Goal: Book appointment/travel/reservation

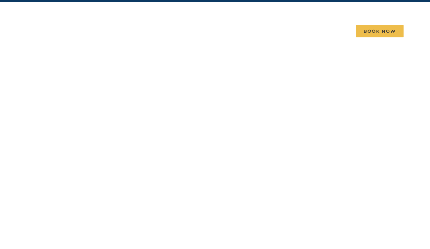
scroll to position [17, 0]
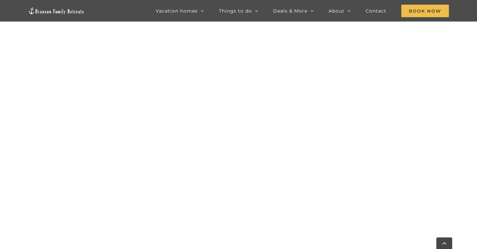
scroll to position [493, 0]
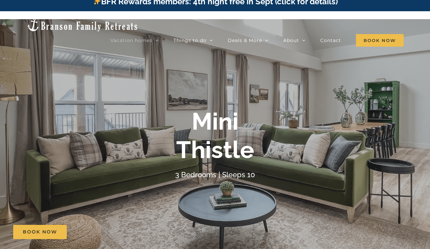
scroll to position [8, 0]
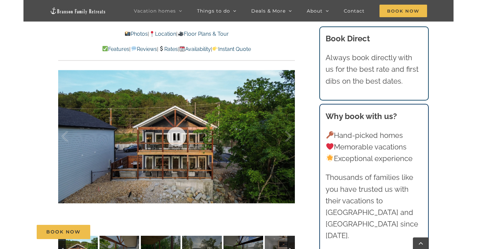
scroll to position [410, 0]
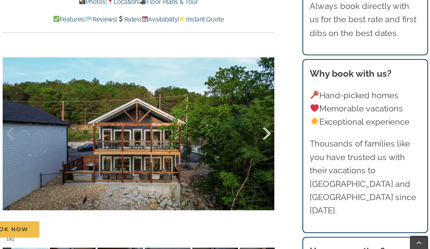
click at [248, 128] on div at bounding box center [258, 148] width 20 height 41
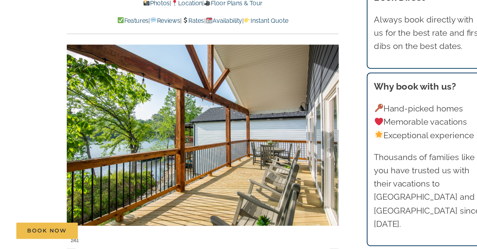
scroll to position [366, 0]
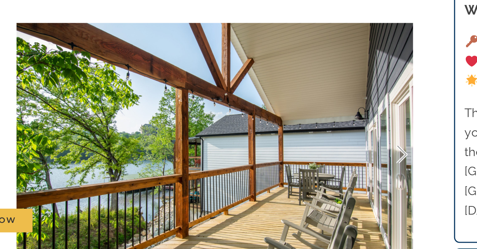
click at [271, 172] on div at bounding box center [281, 192] width 20 height 41
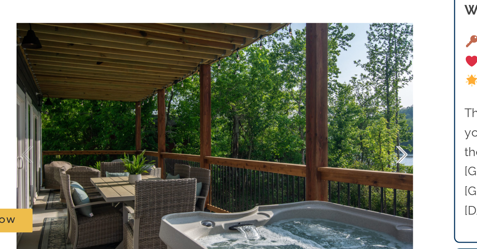
click at [271, 172] on div at bounding box center [281, 192] width 20 height 41
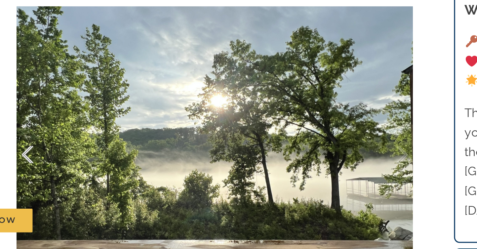
click at [61, 172] on div at bounding box center [71, 192] width 20 height 41
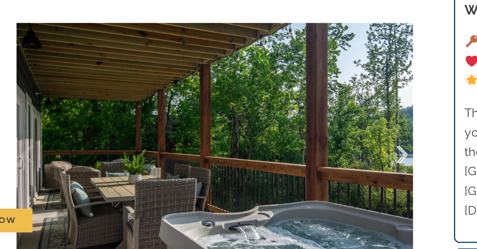
click at [271, 172] on div at bounding box center [281, 192] width 20 height 41
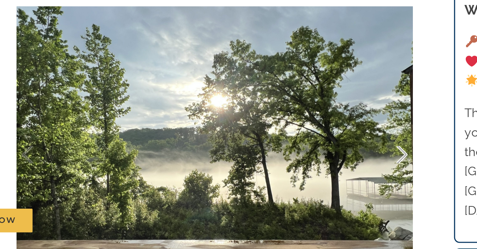
click at [271, 172] on div at bounding box center [281, 192] width 20 height 41
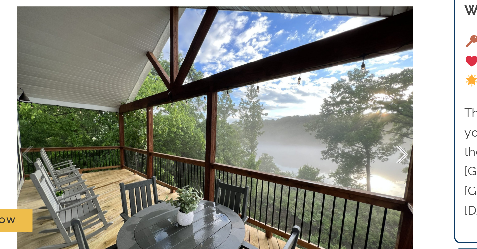
click at [271, 172] on div at bounding box center [281, 192] width 20 height 41
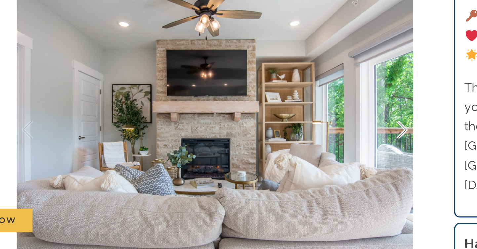
scroll to position [382, 0]
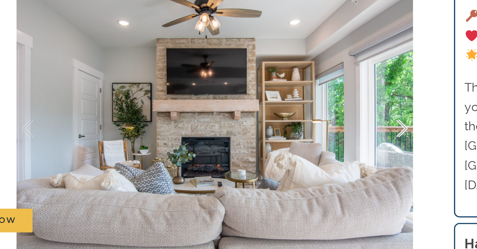
click at [271, 157] on div at bounding box center [281, 177] width 20 height 41
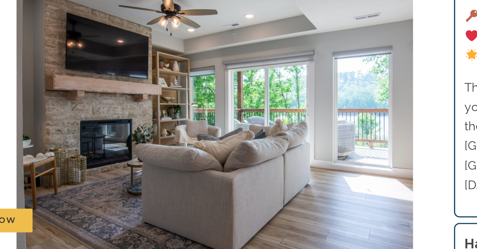
click at [237, 80] on div "7 / 61" at bounding box center [176, 177] width 237 height 194
click at [271, 157] on div at bounding box center [281, 177] width 20 height 41
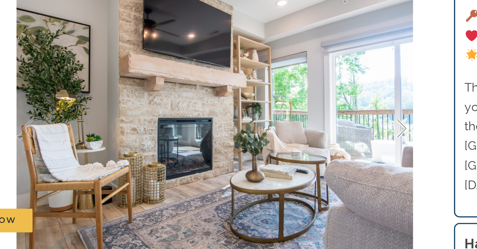
click at [271, 157] on div at bounding box center [281, 177] width 20 height 41
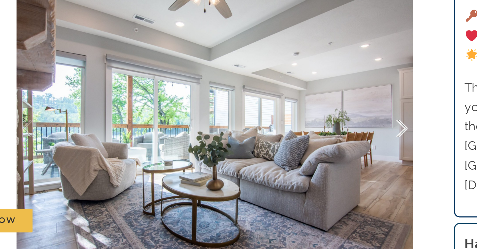
click at [271, 157] on div at bounding box center [281, 177] width 20 height 41
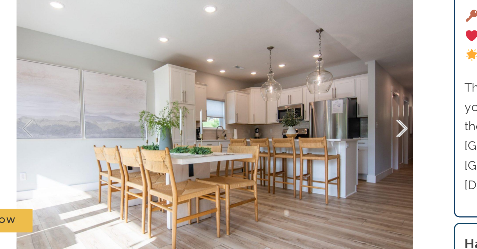
click at [271, 157] on div at bounding box center [281, 177] width 20 height 41
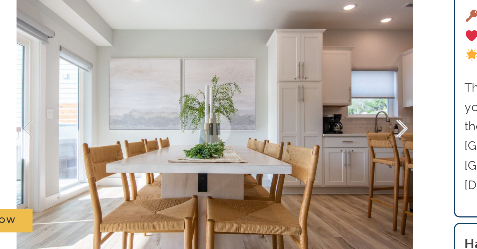
click at [271, 157] on div at bounding box center [281, 177] width 20 height 41
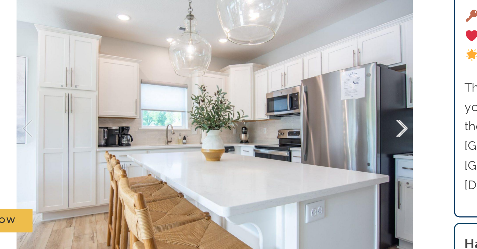
click at [271, 157] on div at bounding box center [281, 177] width 20 height 41
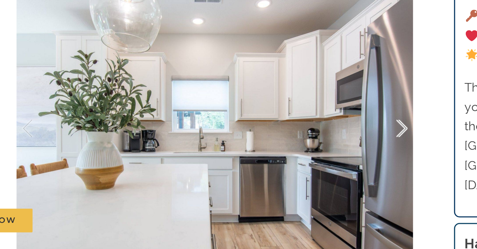
click at [271, 157] on div at bounding box center [281, 177] width 20 height 41
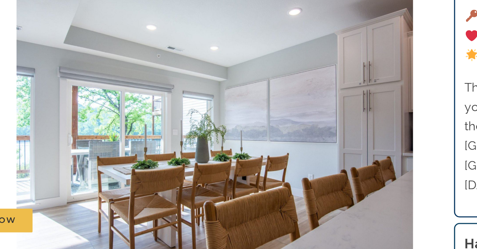
click at [239, 80] on div "14 / 61" at bounding box center [176, 177] width 237 height 194
click at [271, 157] on div at bounding box center [281, 177] width 20 height 41
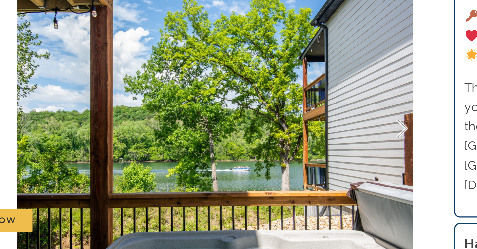
click at [271, 157] on div at bounding box center [281, 177] width 20 height 41
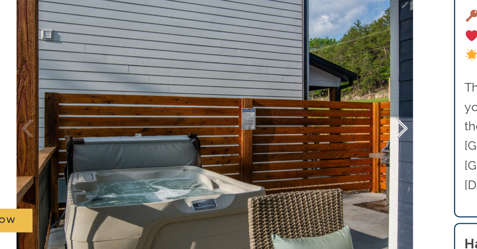
click at [271, 157] on div at bounding box center [281, 177] width 20 height 41
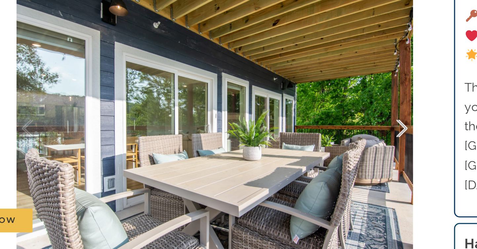
click at [271, 157] on div at bounding box center [281, 177] width 20 height 41
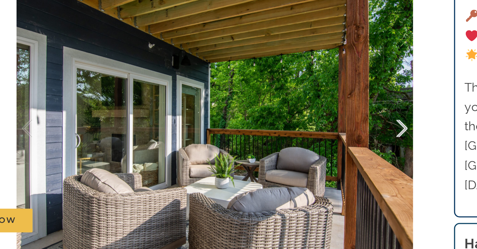
click at [271, 157] on div at bounding box center [281, 177] width 20 height 41
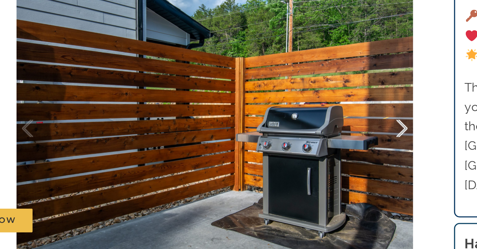
click at [271, 157] on div at bounding box center [281, 177] width 20 height 41
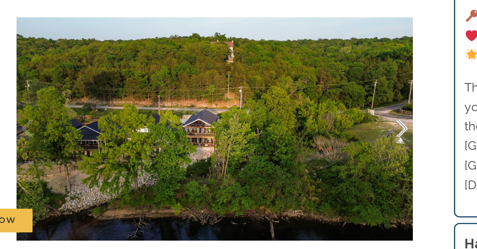
click at [271, 157] on div at bounding box center [281, 177] width 20 height 41
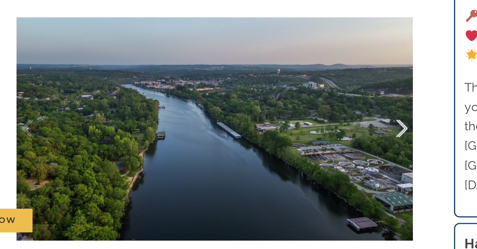
click at [271, 157] on div at bounding box center [281, 177] width 20 height 41
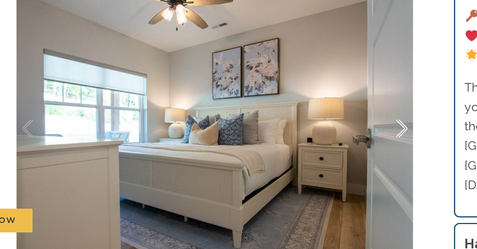
click at [271, 157] on div at bounding box center [281, 177] width 20 height 41
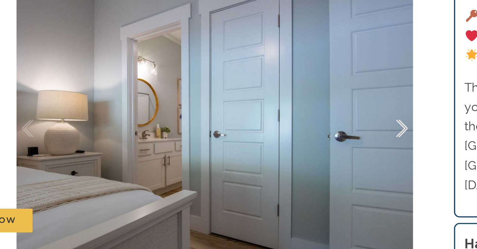
click at [271, 157] on div at bounding box center [281, 177] width 20 height 41
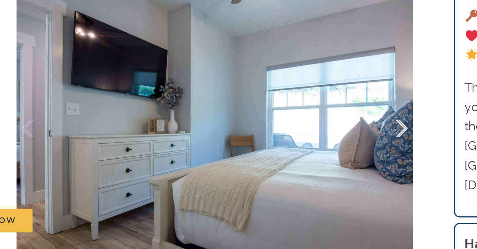
click at [271, 157] on div at bounding box center [281, 177] width 20 height 41
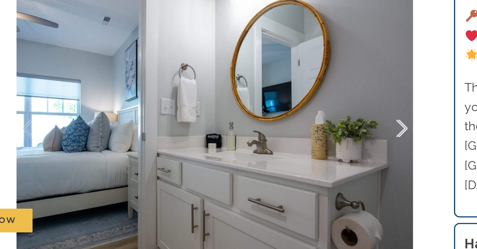
click at [271, 157] on div at bounding box center [281, 177] width 20 height 41
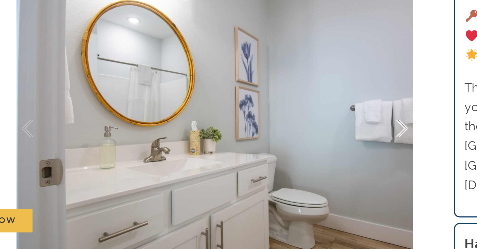
click at [271, 157] on div at bounding box center [281, 177] width 20 height 41
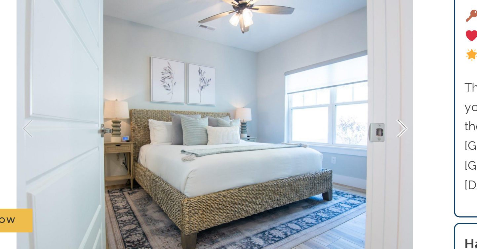
click at [271, 157] on div at bounding box center [281, 177] width 20 height 41
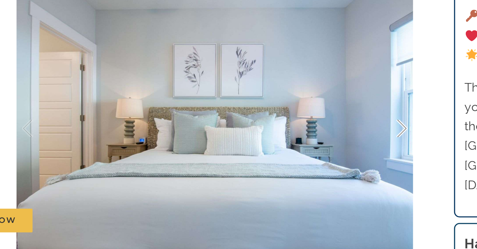
click at [271, 157] on div at bounding box center [281, 177] width 20 height 41
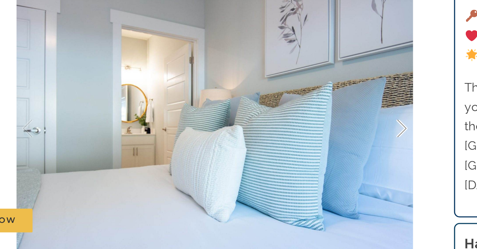
click at [271, 157] on div at bounding box center [281, 177] width 20 height 41
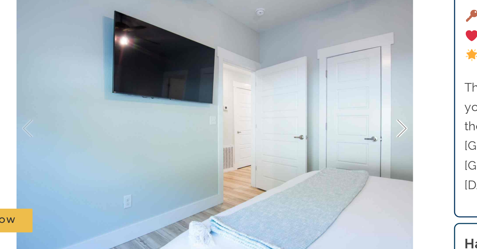
click at [271, 157] on div at bounding box center [281, 177] width 20 height 41
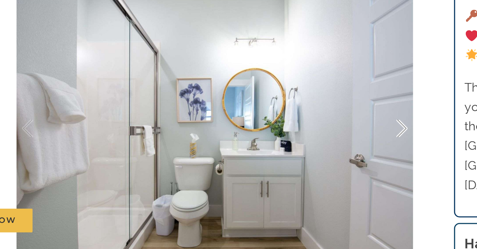
click at [271, 157] on div at bounding box center [281, 177] width 20 height 41
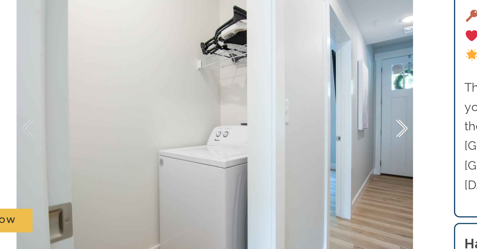
click at [271, 157] on div at bounding box center [281, 177] width 20 height 41
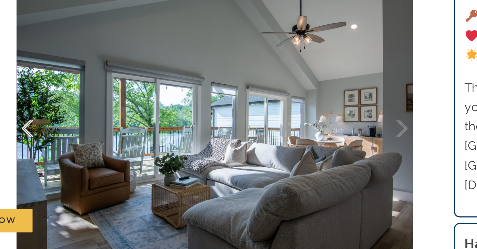
click at [61, 157] on div at bounding box center [71, 177] width 20 height 41
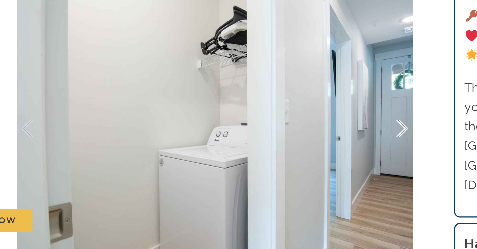
click at [271, 157] on div at bounding box center [281, 177] width 20 height 41
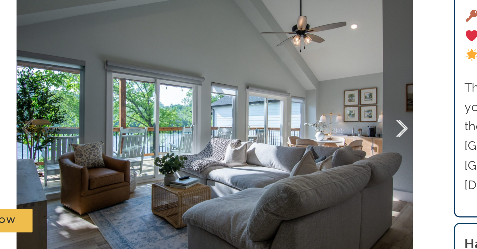
click at [271, 157] on div at bounding box center [281, 177] width 20 height 41
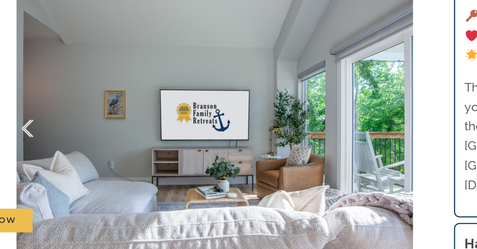
click at [61, 157] on div at bounding box center [71, 177] width 20 height 41
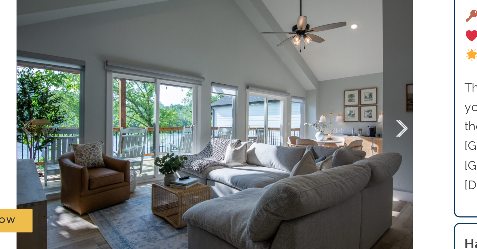
click at [271, 157] on div at bounding box center [281, 177] width 20 height 41
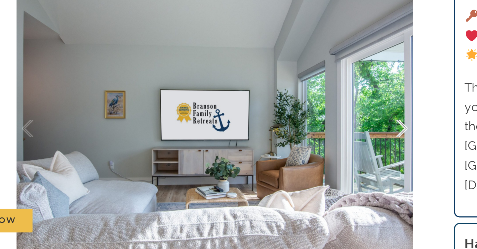
click at [271, 157] on div at bounding box center [281, 177] width 20 height 41
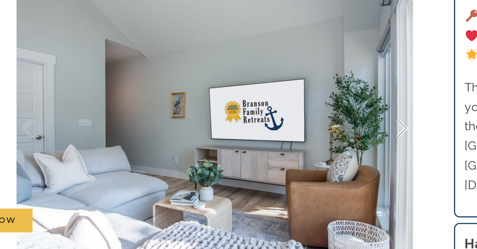
click at [271, 157] on div at bounding box center [281, 177] width 20 height 41
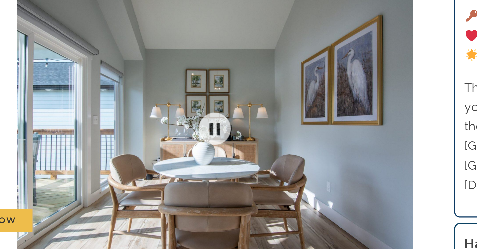
click at [238, 80] on div at bounding box center [176, 177] width 237 height 194
click at [271, 157] on div at bounding box center [281, 177] width 20 height 41
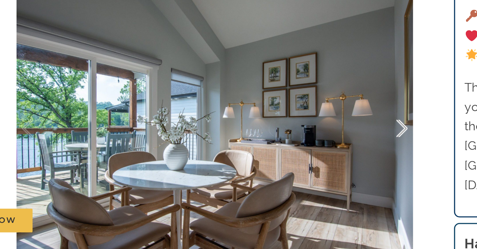
click at [271, 157] on div at bounding box center [281, 177] width 20 height 41
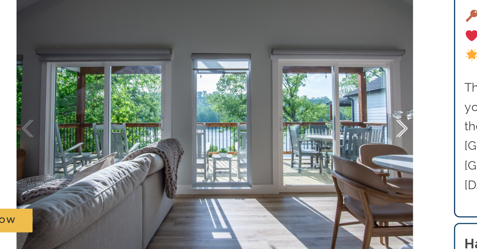
click at [271, 157] on div at bounding box center [281, 177] width 20 height 41
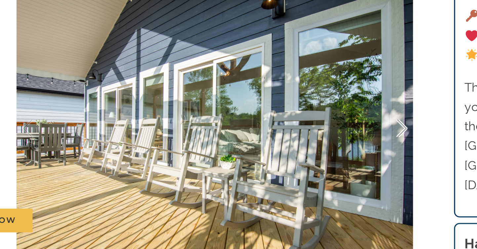
click at [271, 157] on div at bounding box center [281, 177] width 20 height 41
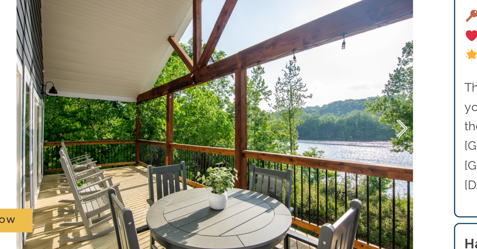
click at [271, 157] on div at bounding box center [281, 177] width 20 height 41
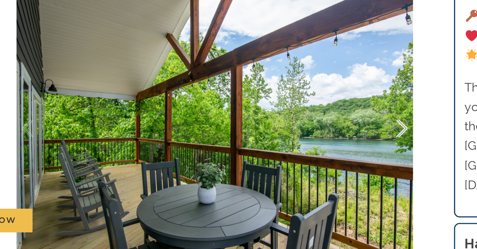
click at [271, 157] on div at bounding box center [281, 177] width 20 height 41
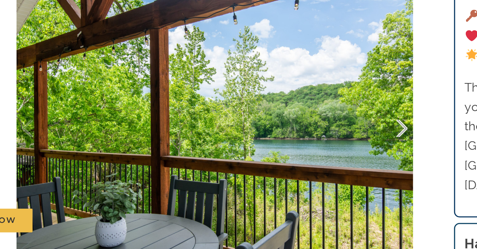
click at [271, 157] on div at bounding box center [281, 177] width 20 height 41
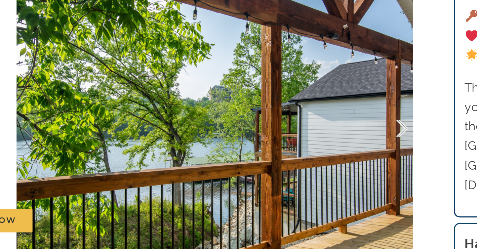
click at [271, 157] on div at bounding box center [281, 177] width 20 height 41
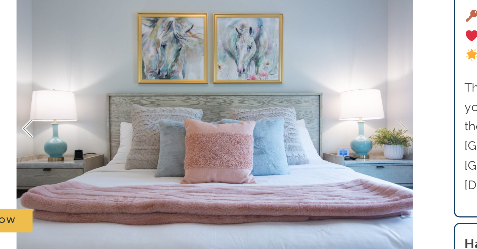
click at [61, 157] on div at bounding box center [71, 177] width 20 height 41
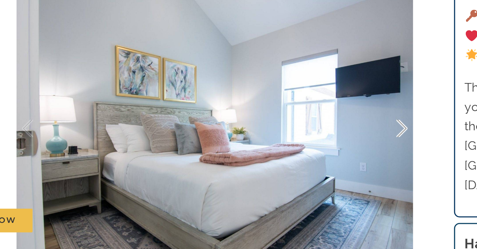
click at [271, 157] on div at bounding box center [281, 177] width 20 height 41
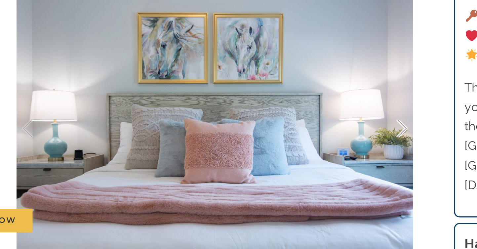
click at [271, 157] on div at bounding box center [281, 177] width 20 height 41
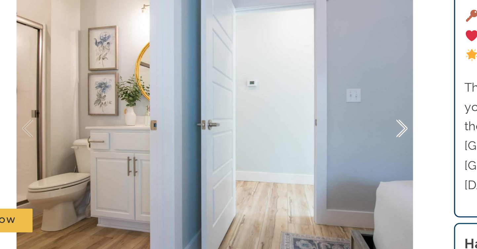
click at [271, 157] on div at bounding box center [281, 177] width 20 height 41
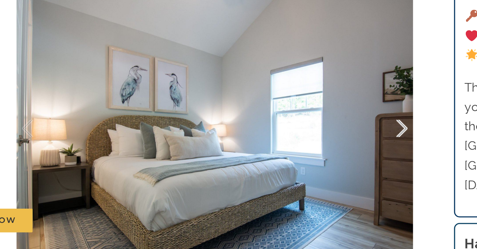
click at [271, 157] on div at bounding box center [281, 177] width 20 height 41
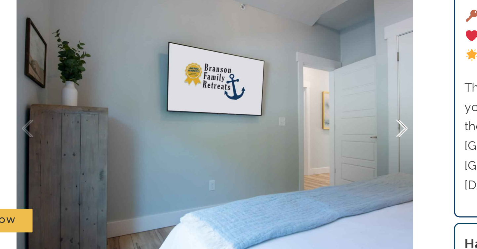
click at [271, 157] on div at bounding box center [281, 177] width 20 height 41
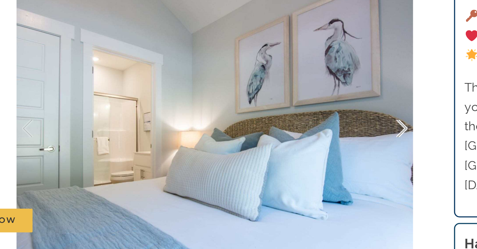
click at [271, 157] on div at bounding box center [281, 177] width 20 height 41
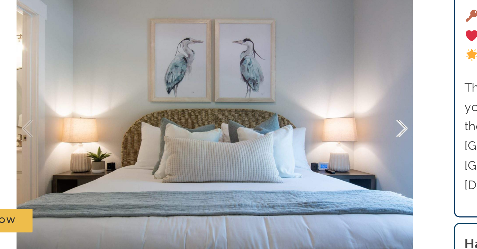
click at [271, 157] on div at bounding box center [281, 177] width 20 height 41
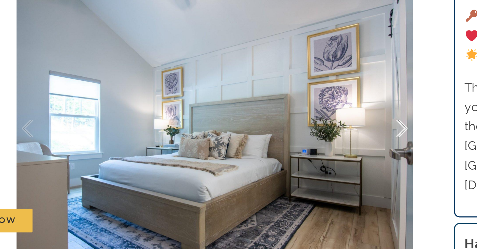
click at [271, 157] on div at bounding box center [281, 177] width 20 height 41
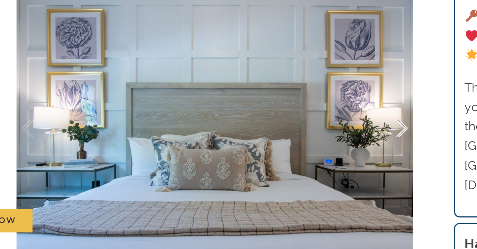
click at [271, 157] on div at bounding box center [281, 177] width 20 height 41
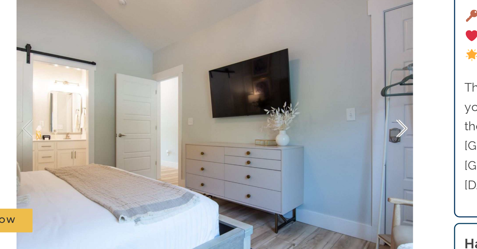
click at [271, 157] on div at bounding box center [281, 177] width 20 height 41
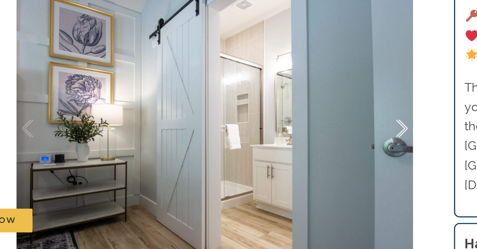
click at [271, 157] on div at bounding box center [281, 177] width 20 height 41
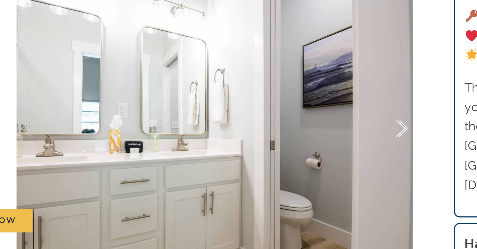
click at [271, 157] on div at bounding box center [281, 177] width 20 height 41
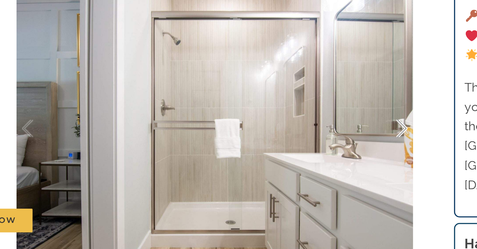
click at [271, 157] on div at bounding box center [281, 177] width 20 height 41
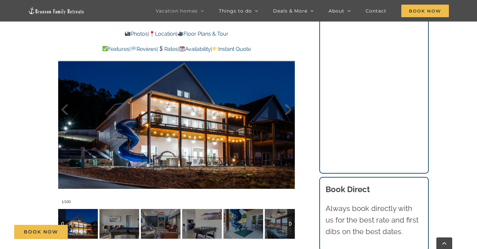
scroll to position [460, 0]
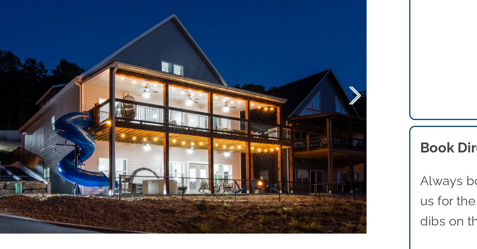
click at [271, 140] on div at bounding box center [281, 160] width 20 height 41
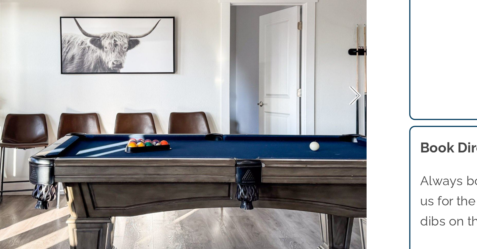
click at [271, 140] on div at bounding box center [281, 160] width 20 height 41
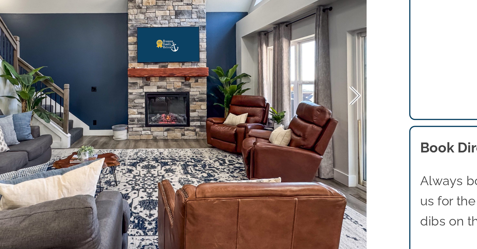
click at [271, 140] on div at bounding box center [281, 160] width 20 height 41
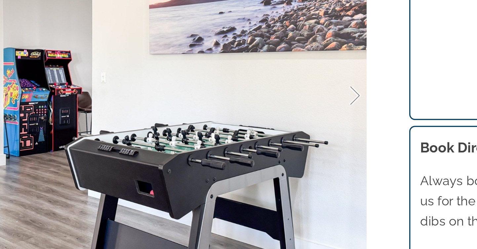
click at [271, 140] on div at bounding box center [281, 160] width 20 height 41
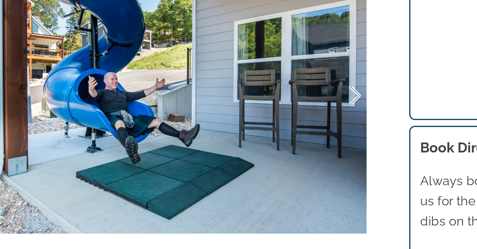
click at [271, 140] on div at bounding box center [281, 160] width 20 height 41
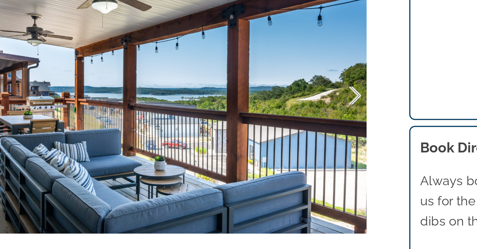
click at [271, 140] on div at bounding box center [281, 160] width 20 height 41
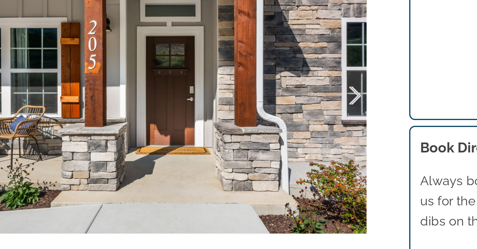
click at [271, 140] on div at bounding box center [281, 160] width 20 height 41
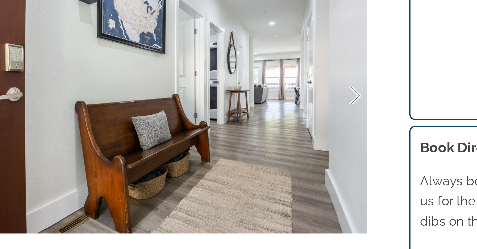
click at [271, 140] on div at bounding box center [281, 160] width 20 height 41
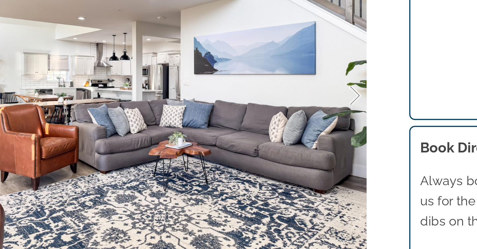
click at [271, 140] on div at bounding box center [281, 160] width 20 height 41
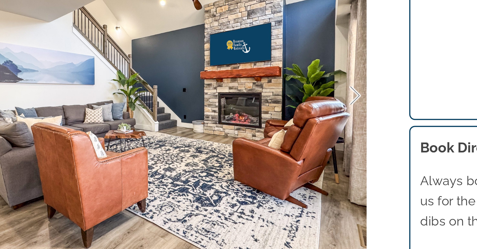
click at [271, 140] on div at bounding box center [281, 160] width 20 height 41
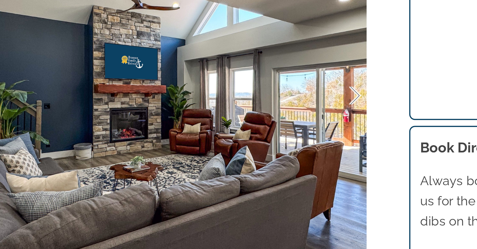
click at [271, 140] on div at bounding box center [281, 160] width 20 height 41
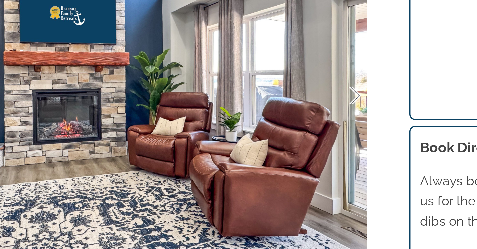
click at [271, 140] on div at bounding box center [281, 160] width 20 height 41
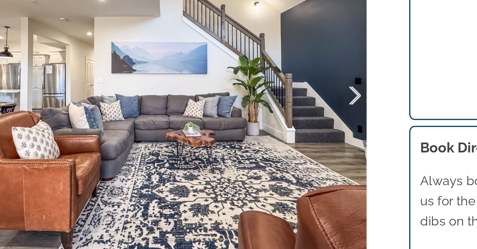
click at [271, 140] on div at bounding box center [281, 160] width 20 height 41
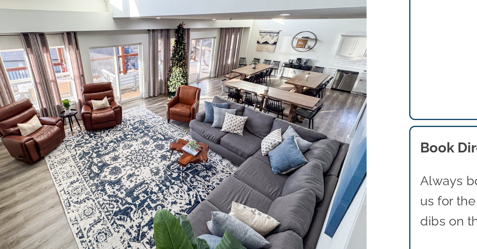
click at [199, 63] on div "14 / 100" at bounding box center [176, 160] width 237 height 194
click at [271, 140] on div at bounding box center [281, 160] width 20 height 41
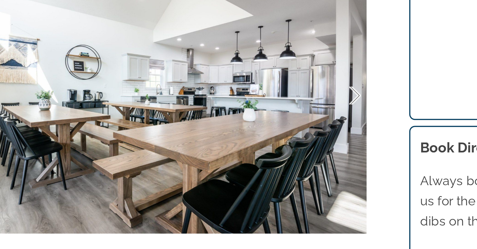
click at [271, 140] on div at bounding box center [281, 160] width 20 height 41
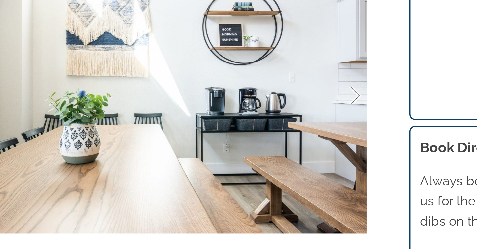
click at [271, 140] on div at bounding box center [281, 160] width 20 height 41
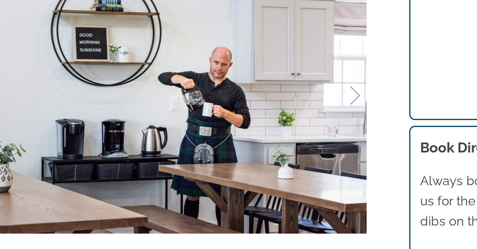
click at [271, 140] on div at bounding box center [281, 160] width 20 height 41
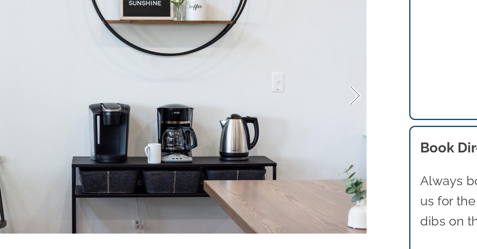
click at [271, 140] on div at bounding box center [281, 160] width 20 height 41
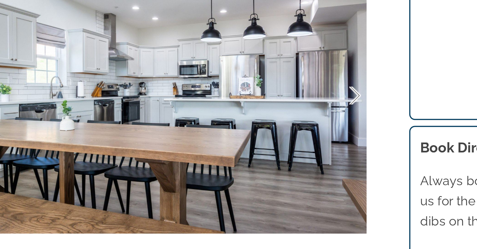
click at [271, 140] on div at bounding box center [281, 160] width 20 height 41
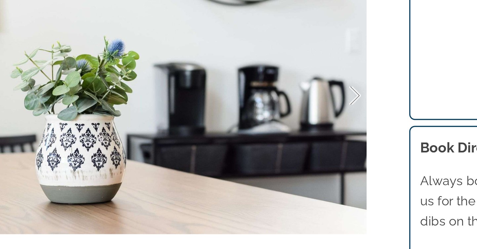
click at [271, 140] on div at bounding box center [281, 160] width 20 height 41
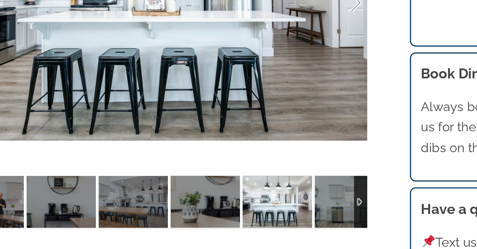
scroll to position [515, 0]
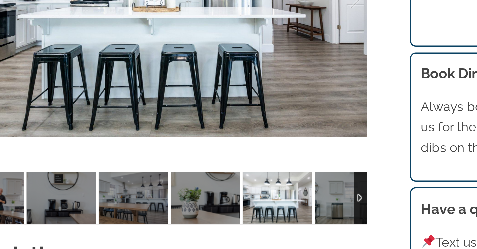
click at [287, 205] on div at bounding box center [291, 220] width 8 height 30
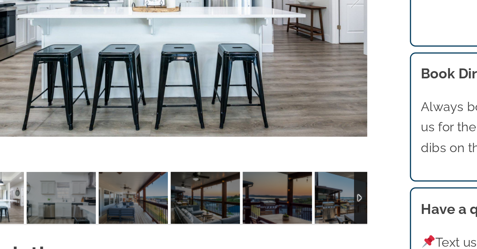
click at [287, 205] on div at bounding box center [291, 220] width 8 height 30
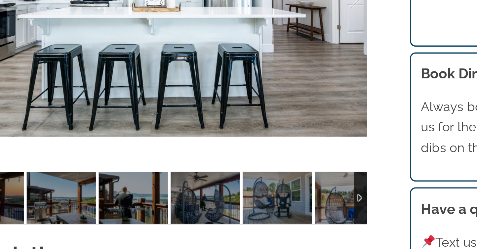
click at [287, 205] on div at bounding box center [291, 220] width 8 height 30
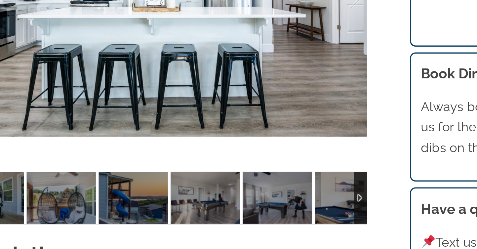
click at [287, 205] on div at bounding box center [291, 220] width 8 height 30
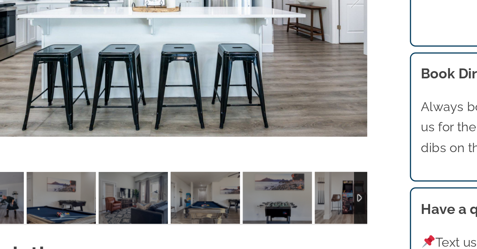
click at [287, 205] on div at bounding box center [291, 220] width 8 height 30
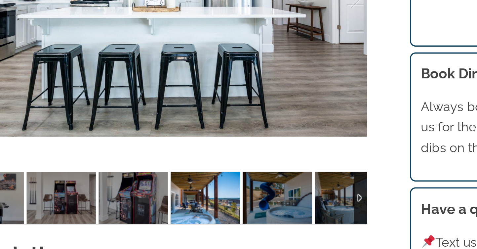
click at [182, 205] on img at bounding box center [202, 220] width 40 height 30
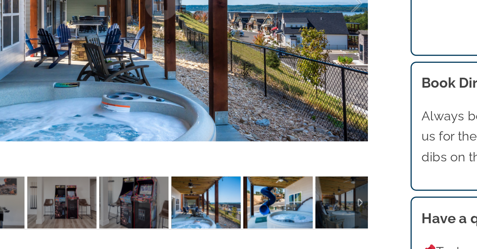
click at [223, 205] on img at bounding box center [243, 220] width 40 height 30
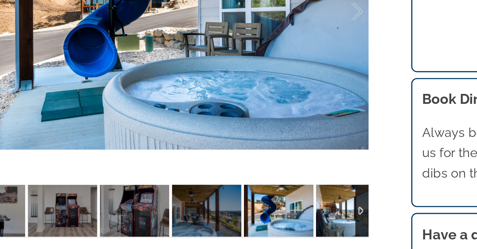
click at [265, 205] on img at bounding box center [285, 220] width 40 height 30
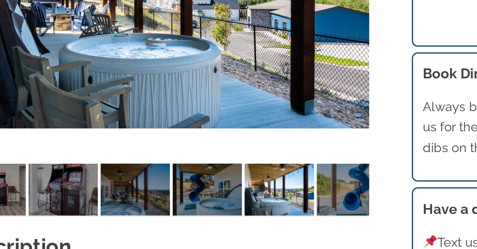
scroll to position [522, 0]
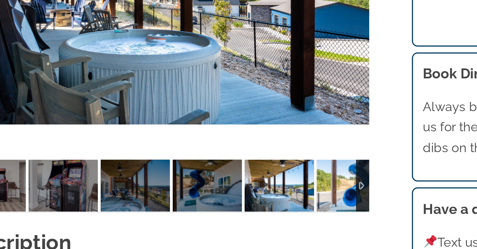
click at [265, 198] on img at bounding box center [285, 213] width 40 height 30
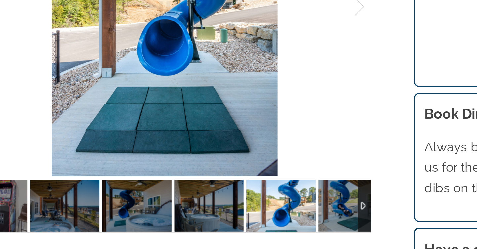
click at [287, 198] on div at bounding box center [291, 213] width 8 height 30
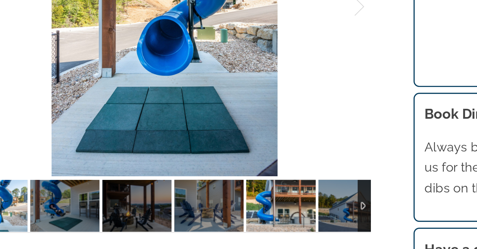
click at [223, 198] on img at bounding box center [243, 213] width 40 height 30
